Goal: Find specific page/section: Find specific page/section

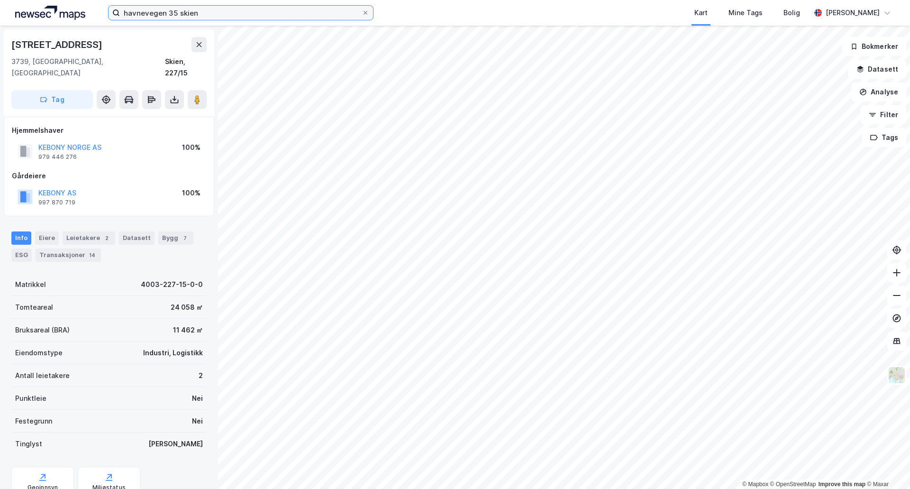
click at [221, 17] on input "havnevegen 35 skien" at bounding box center [241, 13] width 242 height 14
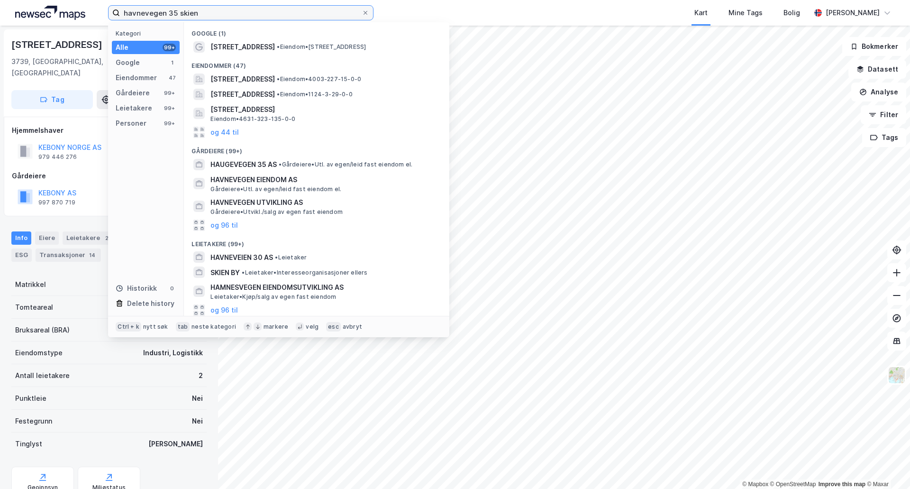
click at [221, 17] on input "havnevegen 35 skien" at bounding box center [241, 13] width 242 height 14
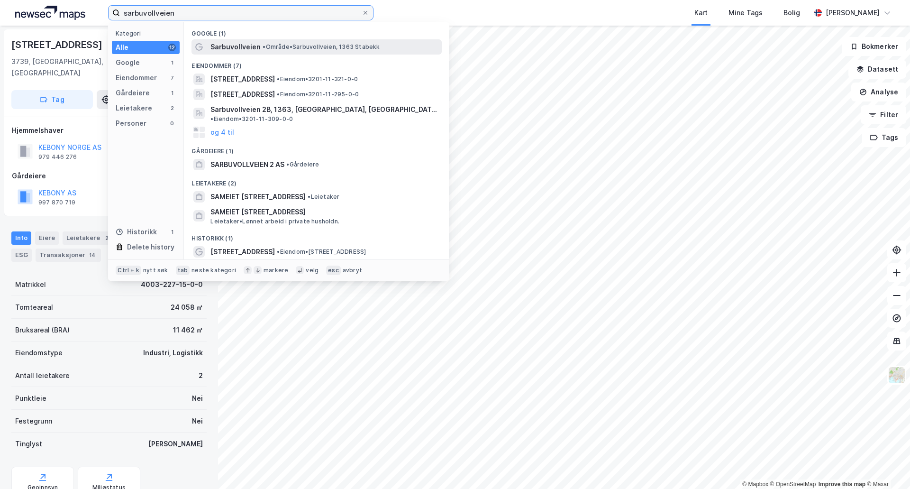
type input "sarbuvollveien"
click at [251, 47] on span "Sarbuvollveien" at bounding box center [235, 46] width 50 height 11
